Goal: Check status: Check status

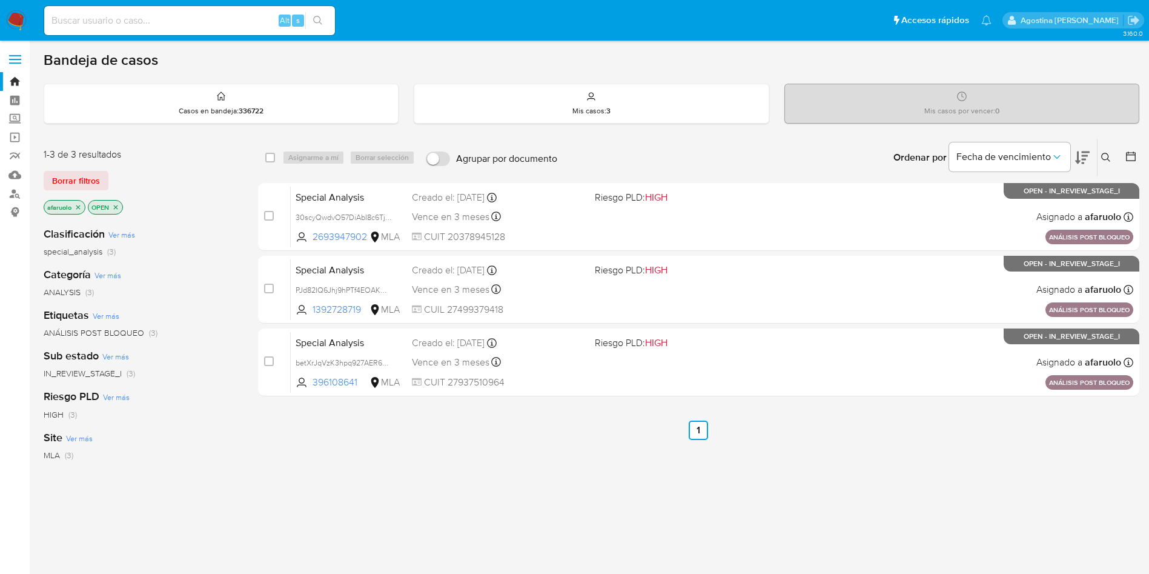
click at [214, 13] on input at bounding box center [189, 21] width 291 height 16
paste input "156719269"
type input "156719269"
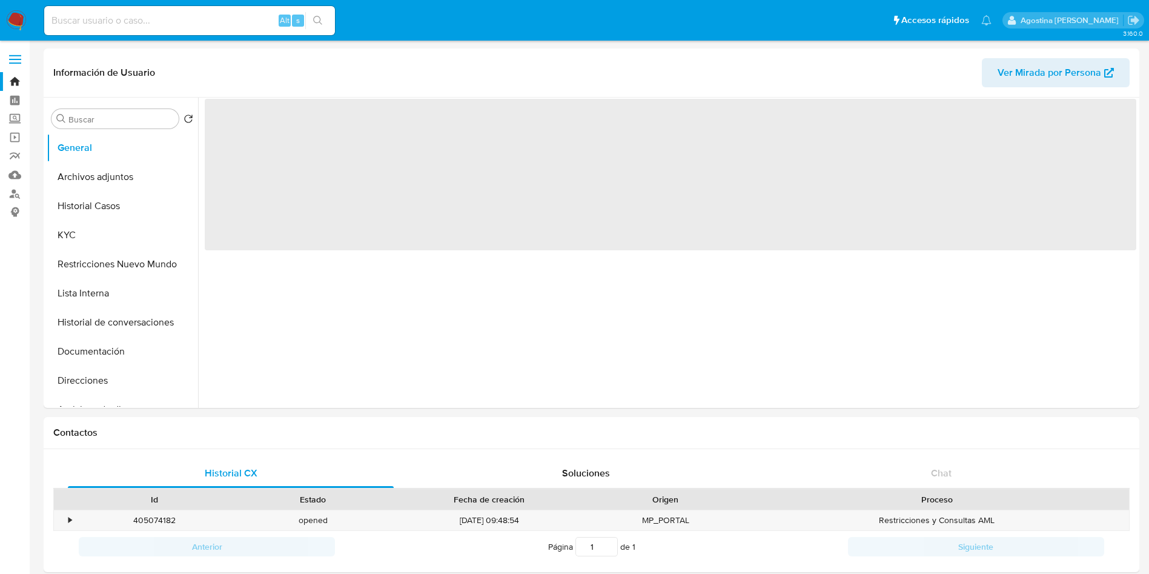
select select "10"
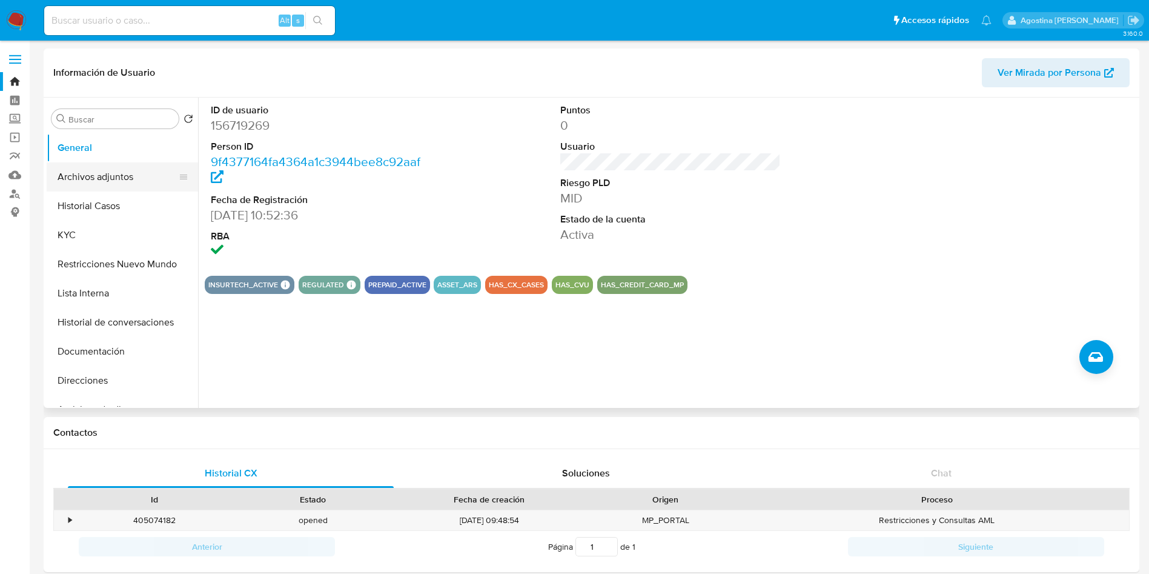
click at [122, 187] on button "Archivos adjuntos" at bounding box center [118, 176] width 142 height 29
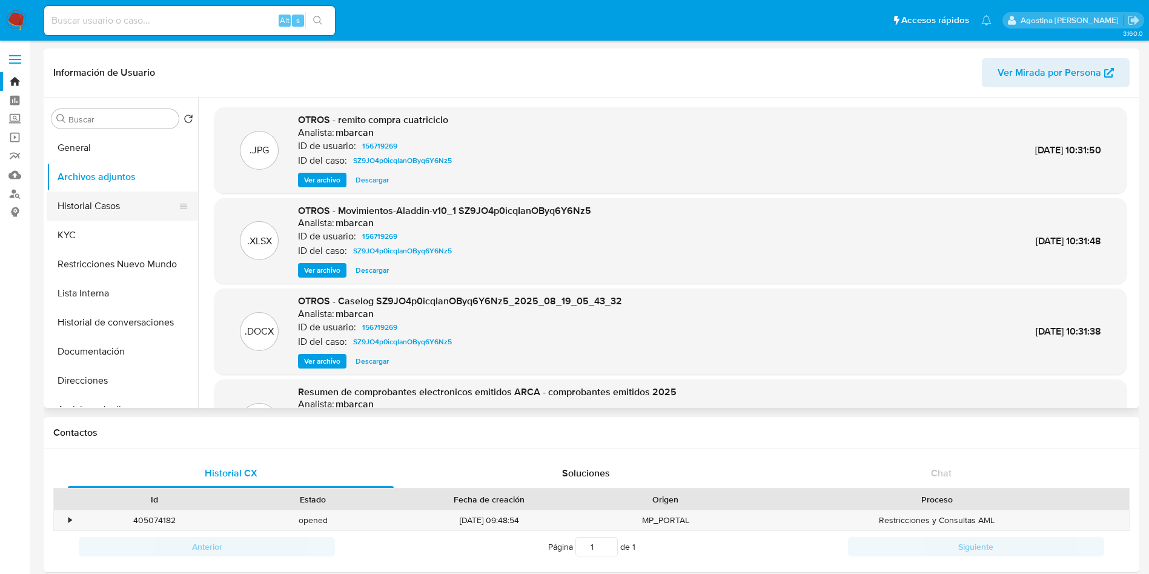
click at [100, 211] on button "Historial Casos" at bounding box center [118, 205] width 142 height 29
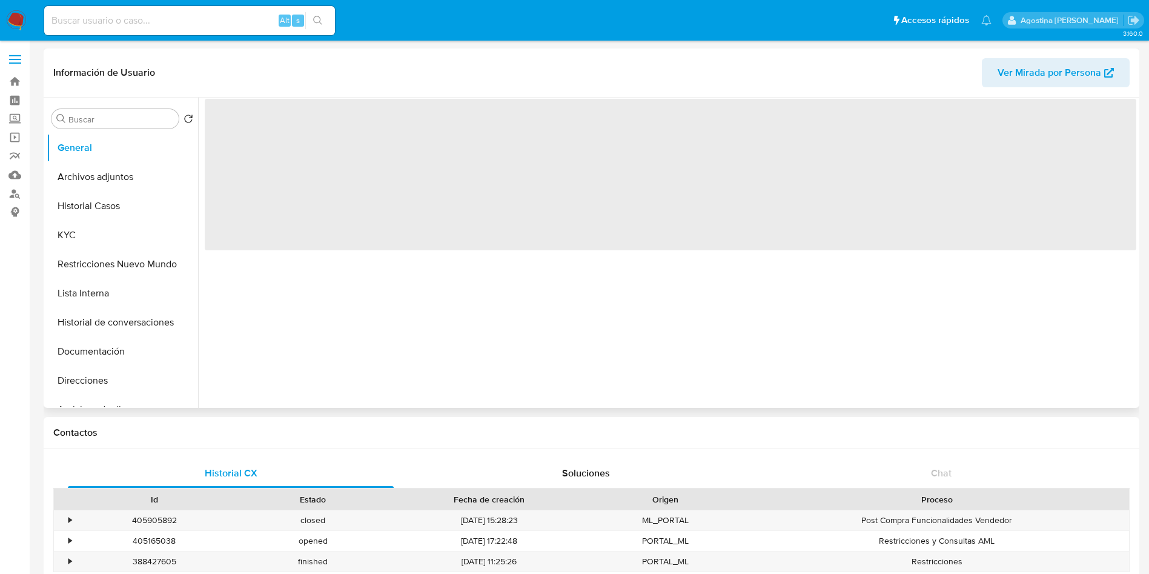
select select "10"
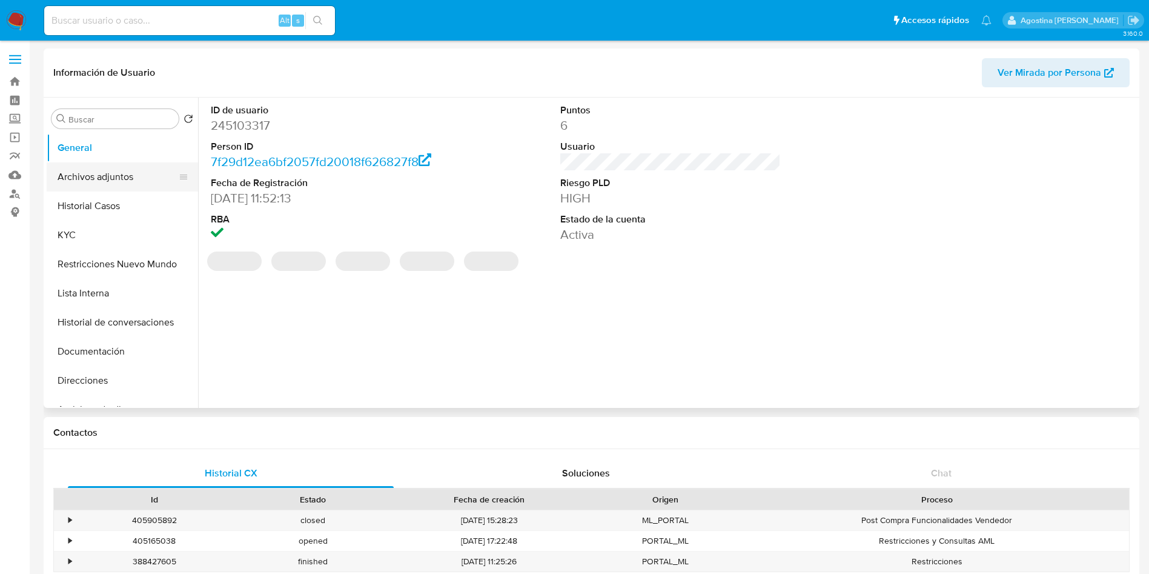
click at [104, 181] on button "Archivos adjuntos" at bounding box center [118, 176] width 142 height 29
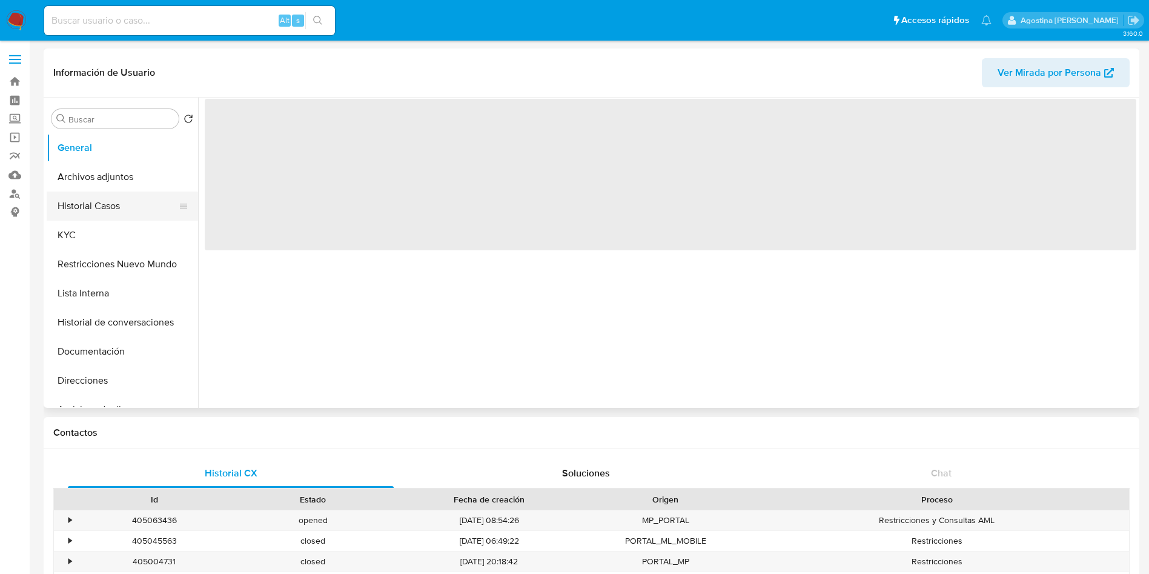
click at [126, 197] on button "Historial Casos" at bounding box center [118, 205] width 142 height 29
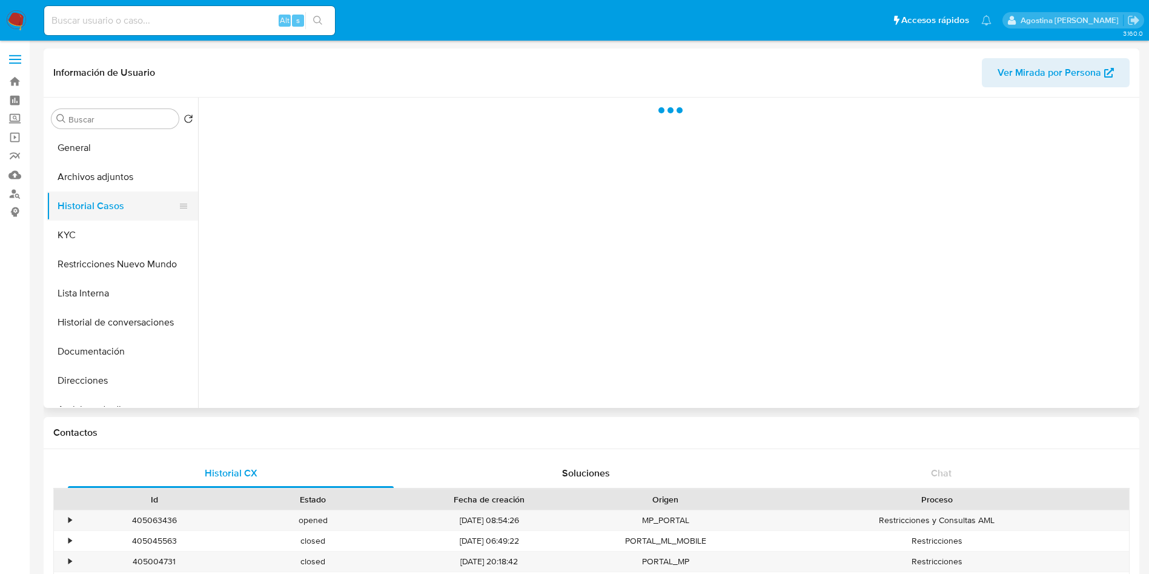
select select "10"
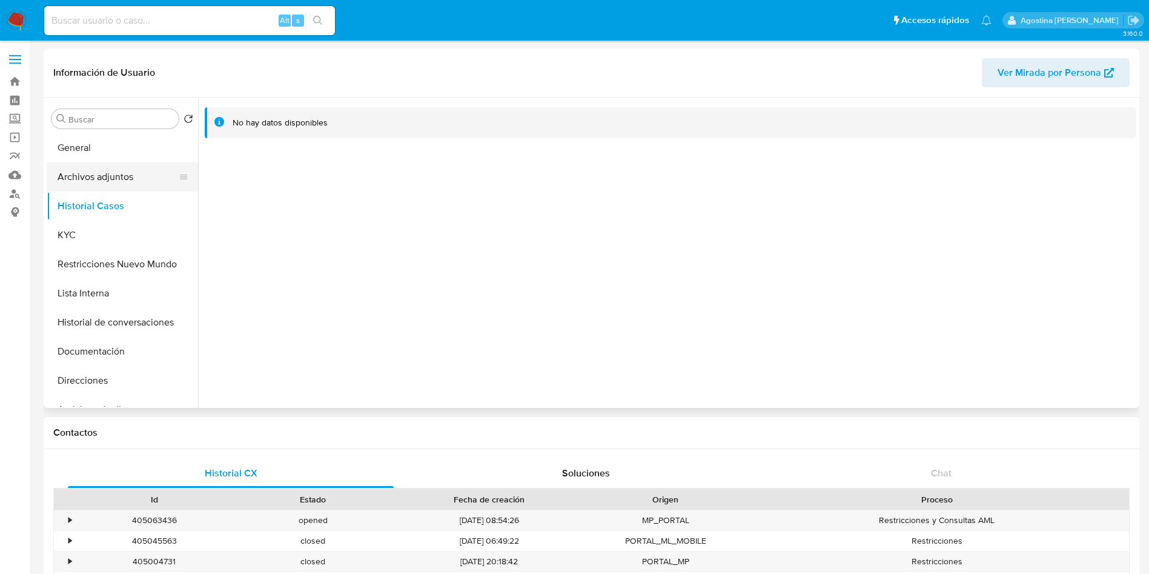
click at [121, 176] on button "Archivos adjuntos" at bounding box center [118, 176] width 142 height 29
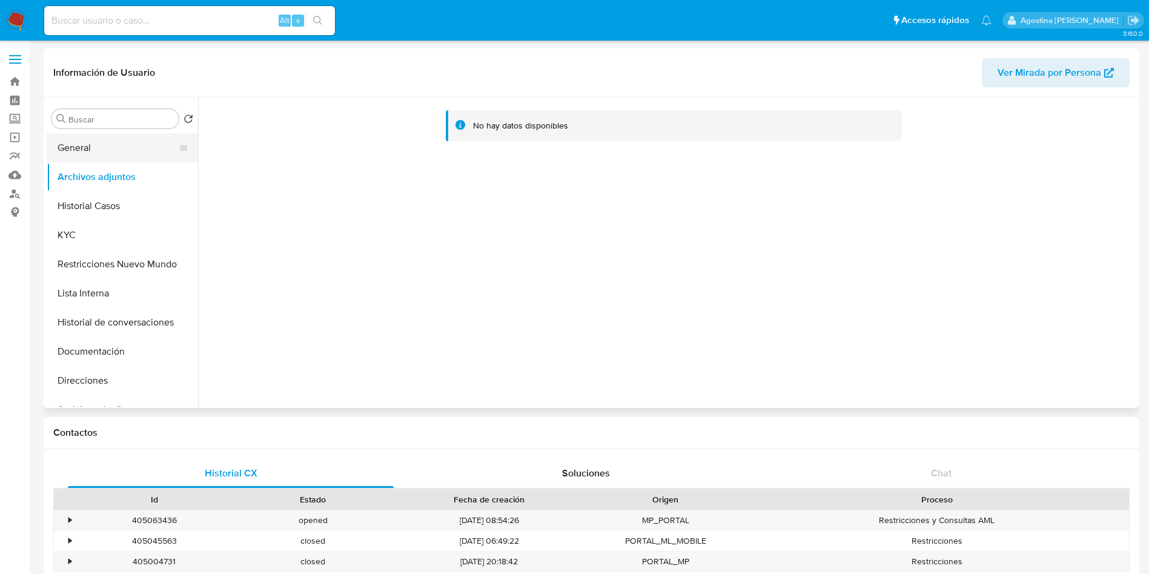
click at [128, 160] on button "General" at bounding box center [118, 147] width 142 height 29
